Goal: Task Accomplishment & Management: Manage account settings

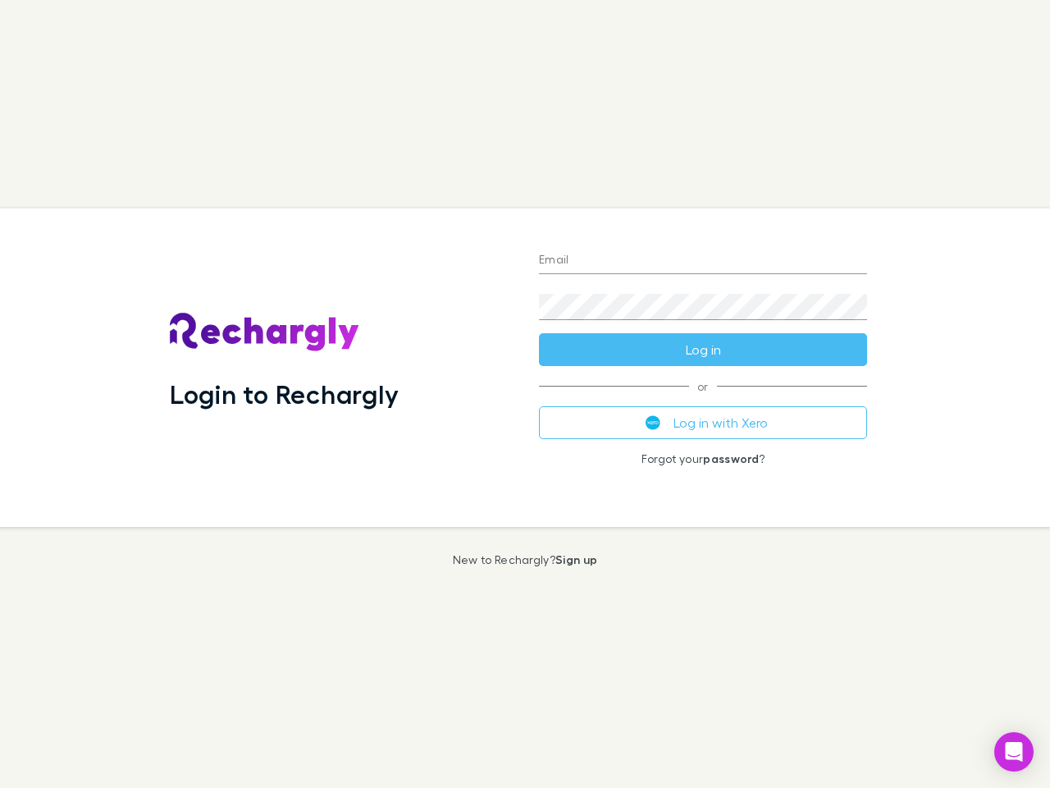
click at [525, 394] on div "Login to Rechargly" at bounding box center [341, 367] width 369 height 318
click at [703, 261] on input "Email" at bounding box center [703, 261] width 328 height 26
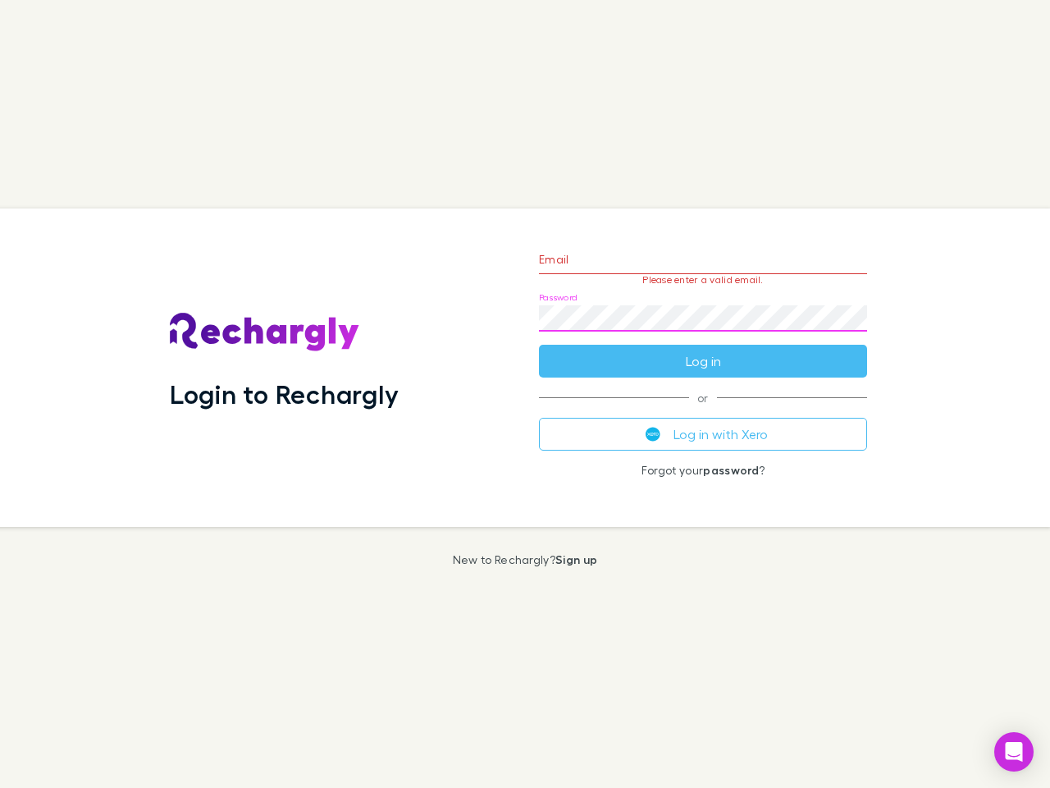
click at [703, 349] on form "Email Please enter a valid email. Password Log in" at bounding box center [703, 306] width 328 height 143
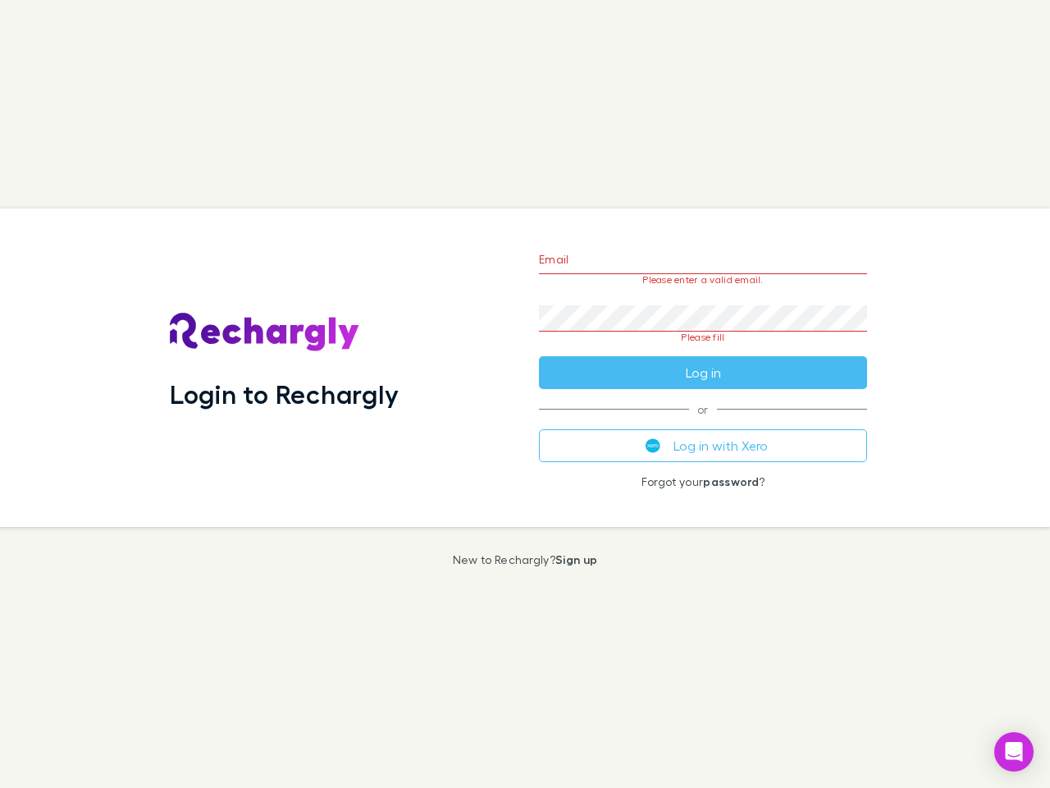
click at [703, 423] on div "Email Please enter a valid email. Password Please fill Log in or Log in with Xe…" at bounding box center [703, 367] width 354 height 318
click at [1014, 751] on icon "Open Intercom Messenger" at bounding box center [1014, 752] width 17 height 20
